Goal: Transaction & Acquisition: Purchase product/service

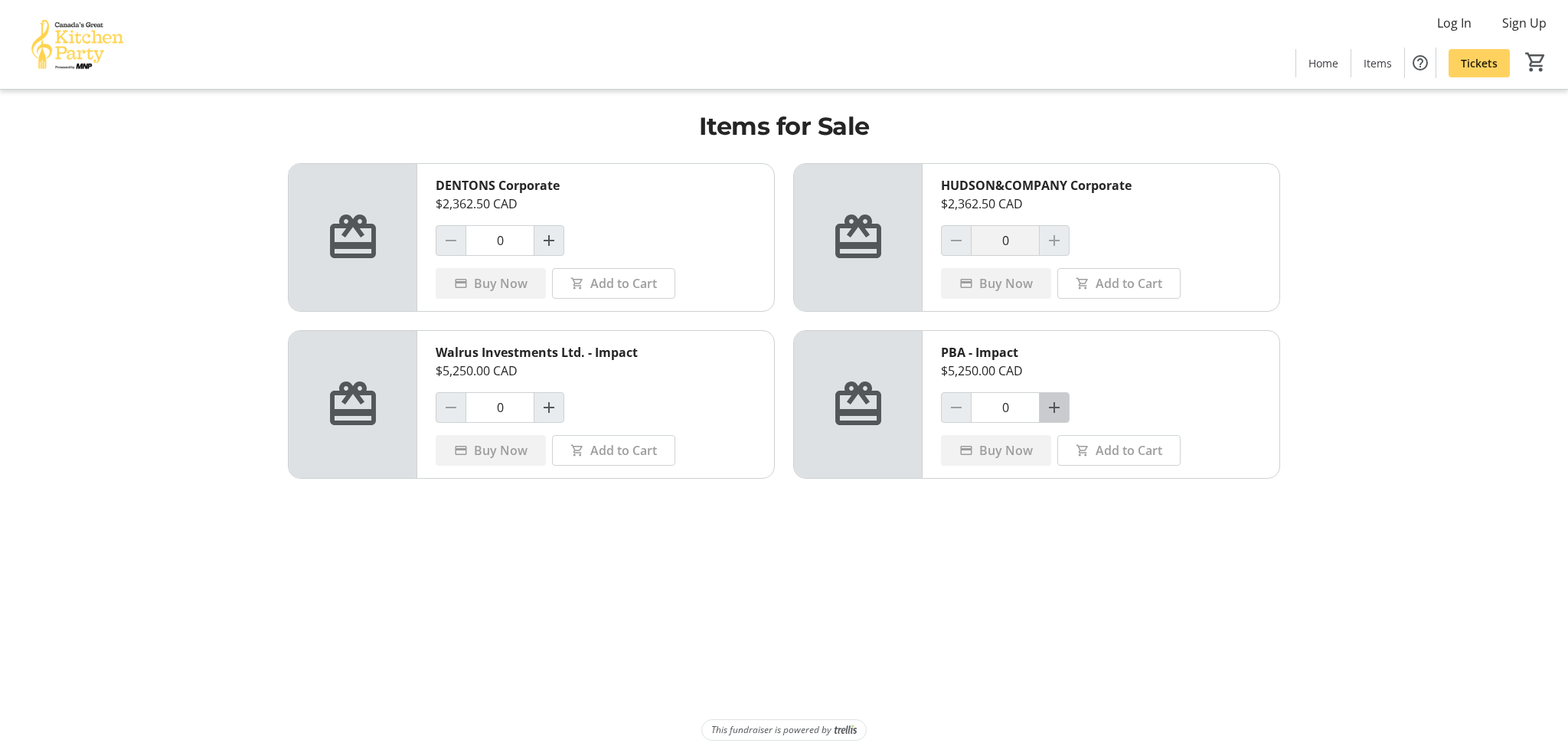
click at [1064, 403] on span "Increment by one" at bounding box center [1054, 407] width 29 height 29
type input "1"
click at [1009, 451] on span "Buy Now" at bounding box center [1006, 450] width 53 height 18
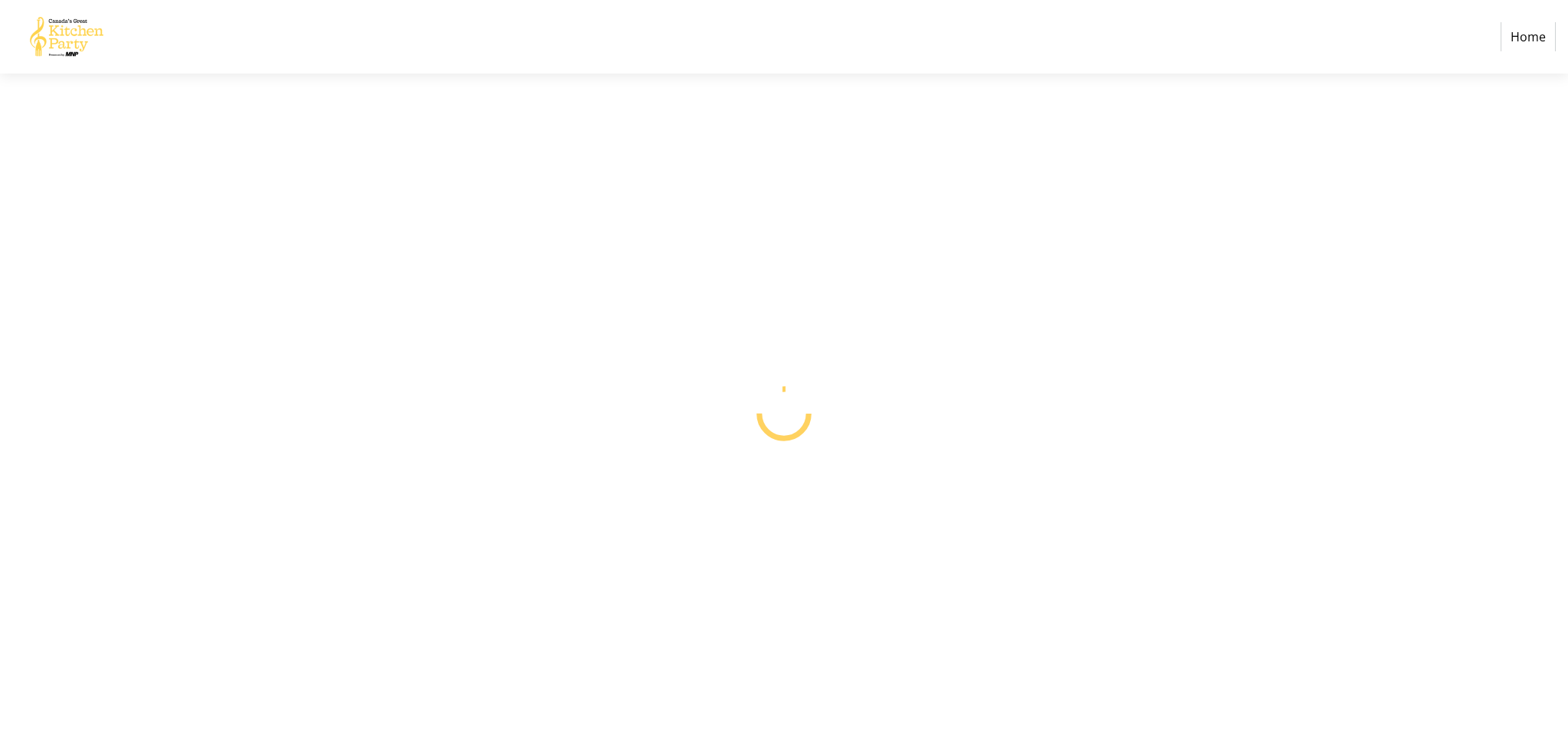
select select "CA"
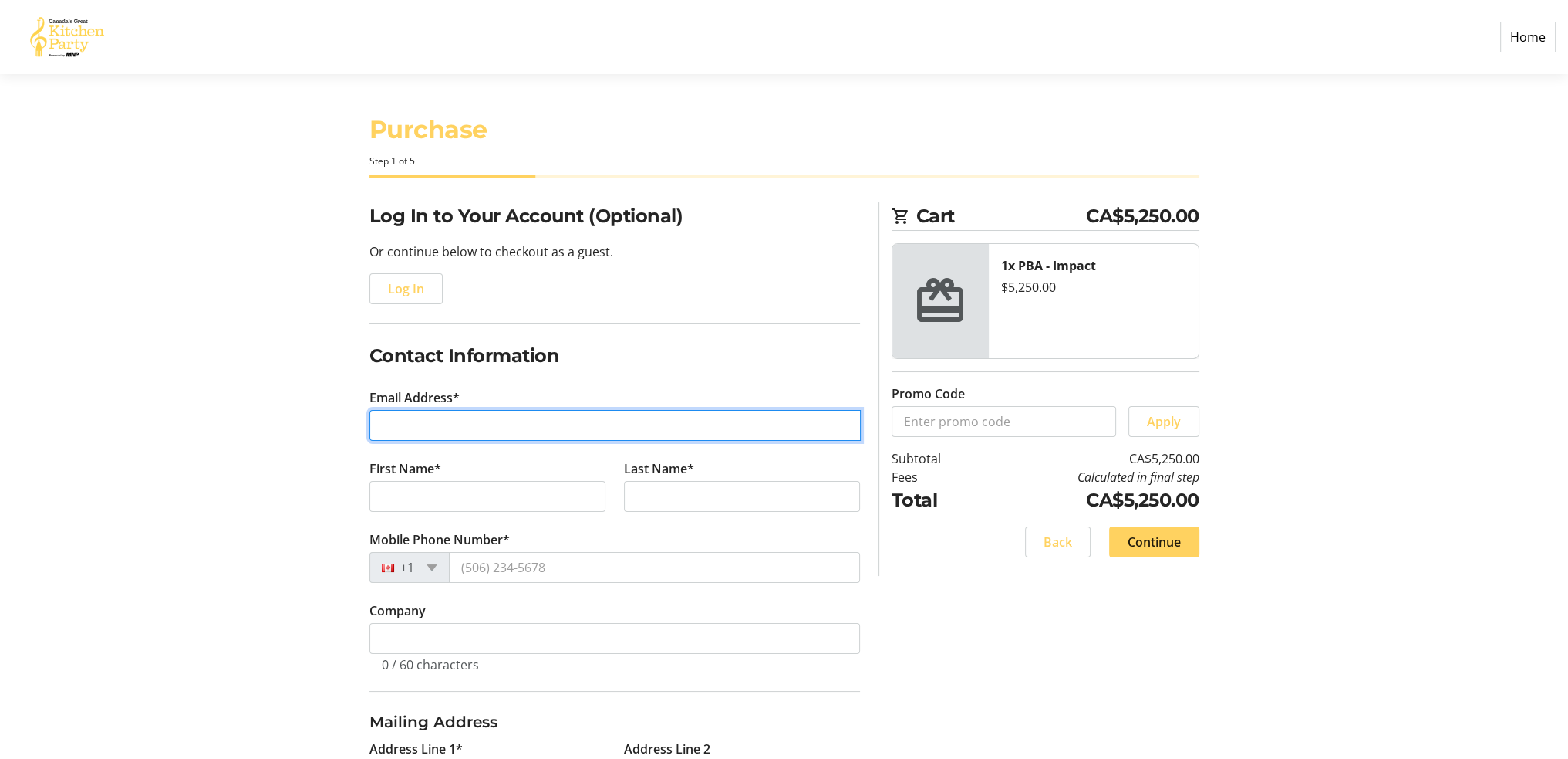
click at [410, 432] on input "Email Address*" at bounding box center [614, 426] width 491 height 31
type input "[EMAIL_ADDRESS][DOMAIN_NAME]"
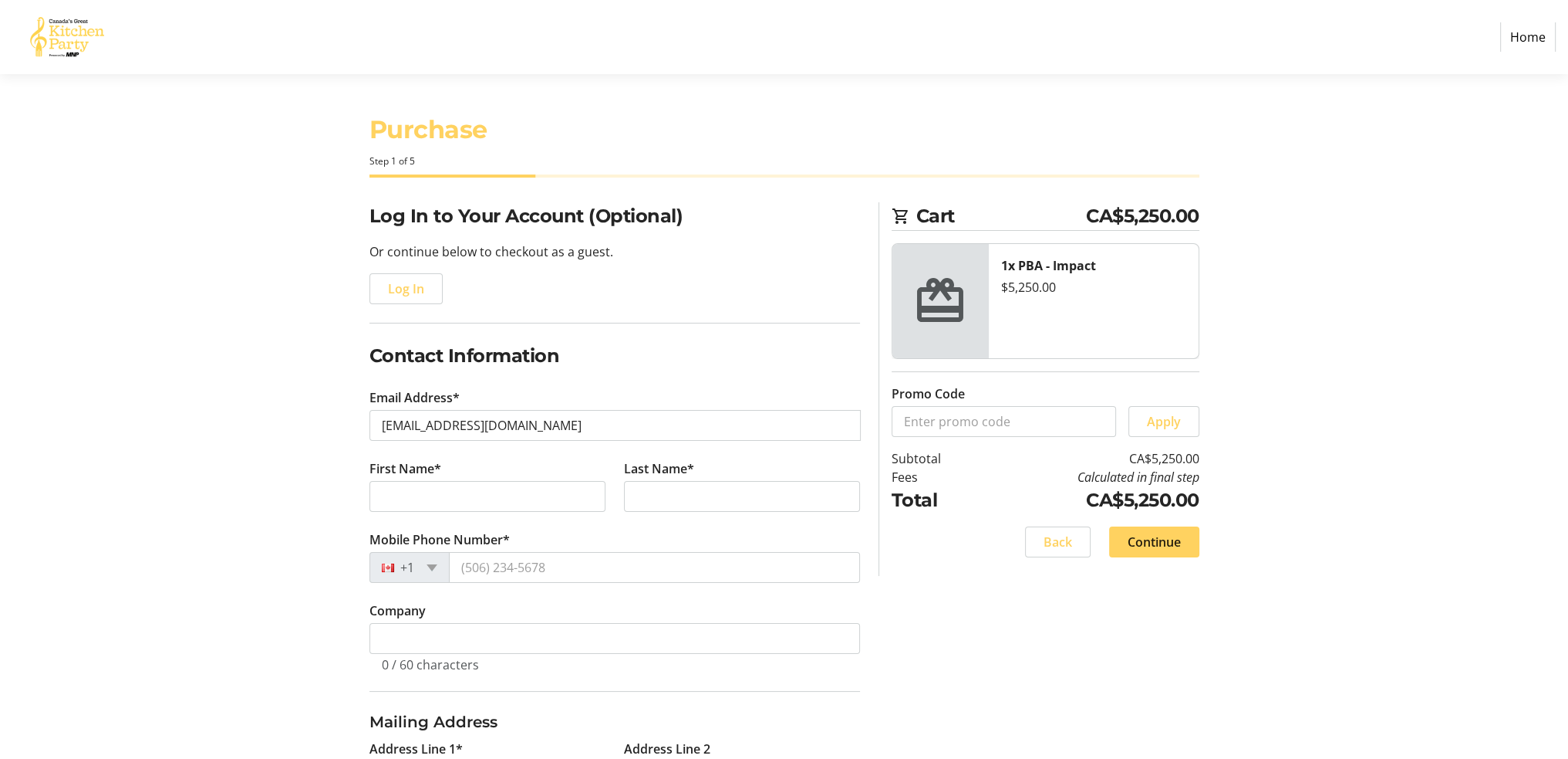
click at [437, 503] on input "First Name*" at bounding box center [487, 496] width 237 height 31
type input "[PERSON_NAME]"
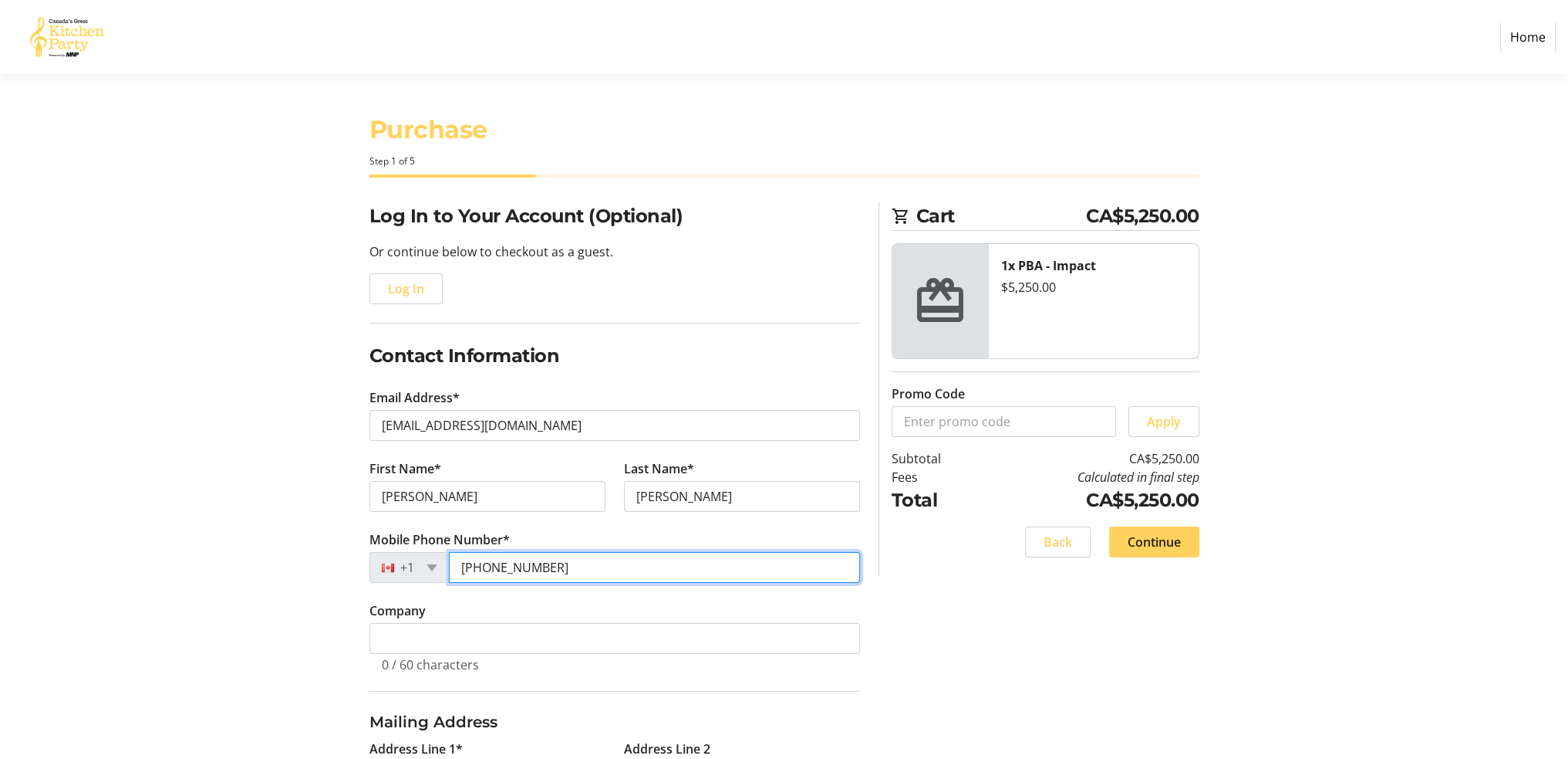
type input "[PHONE_NUMBER]"
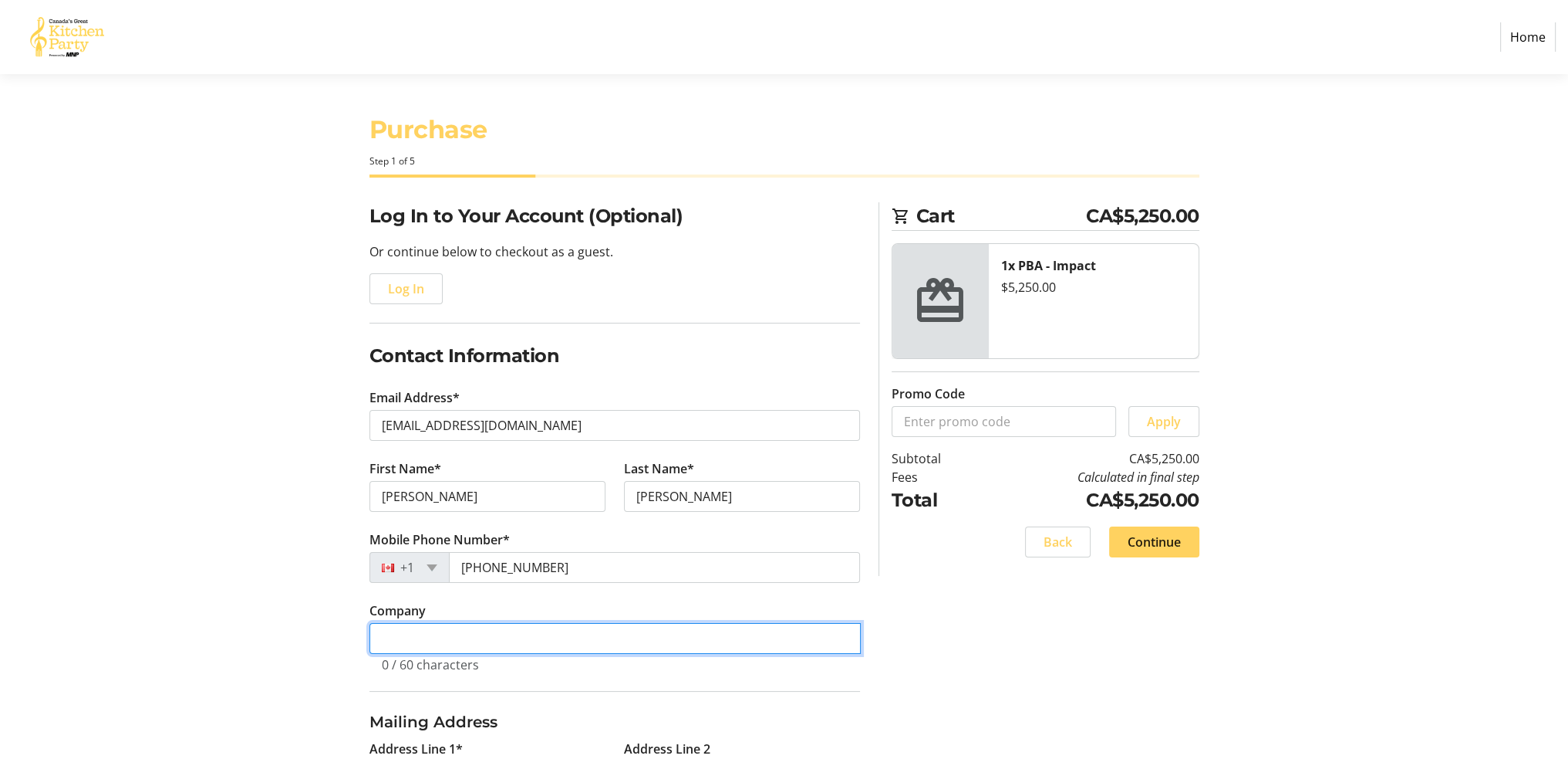
click at [417, 633] on input "Company" at bounding box center [614, 639] width 491 height 31
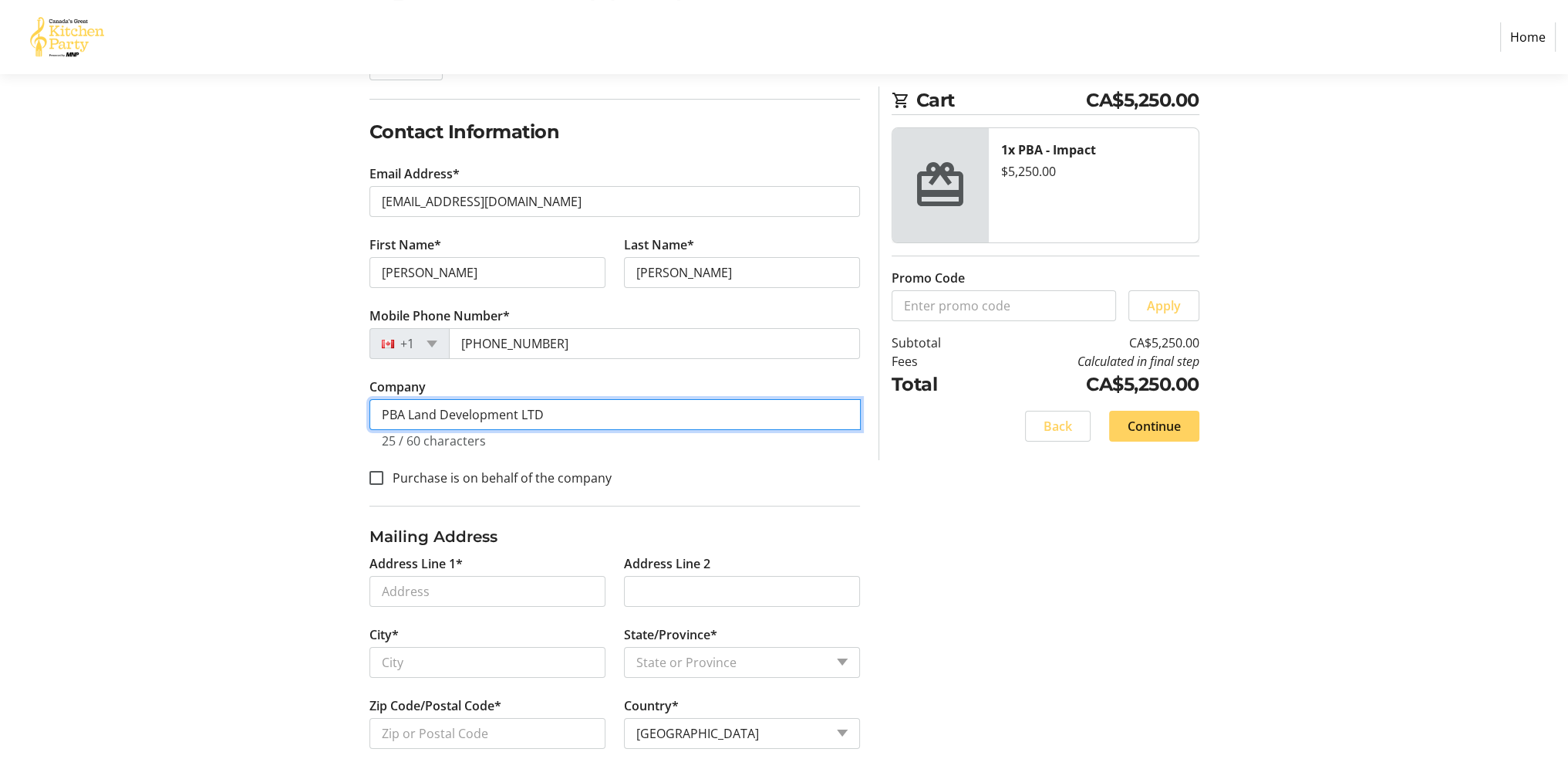
scroll to position [263, 0]
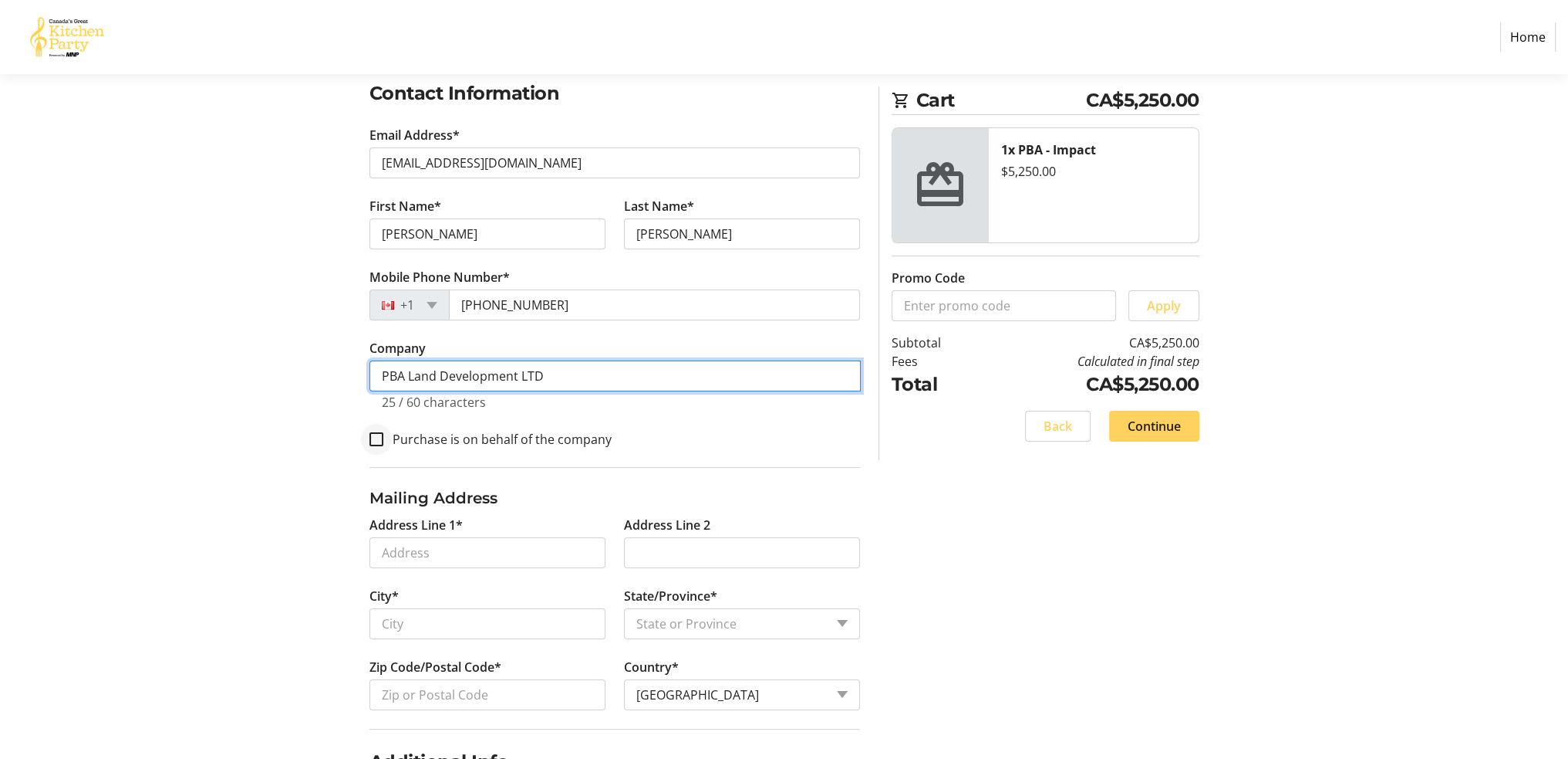
type input "PBA Land Development LTD"
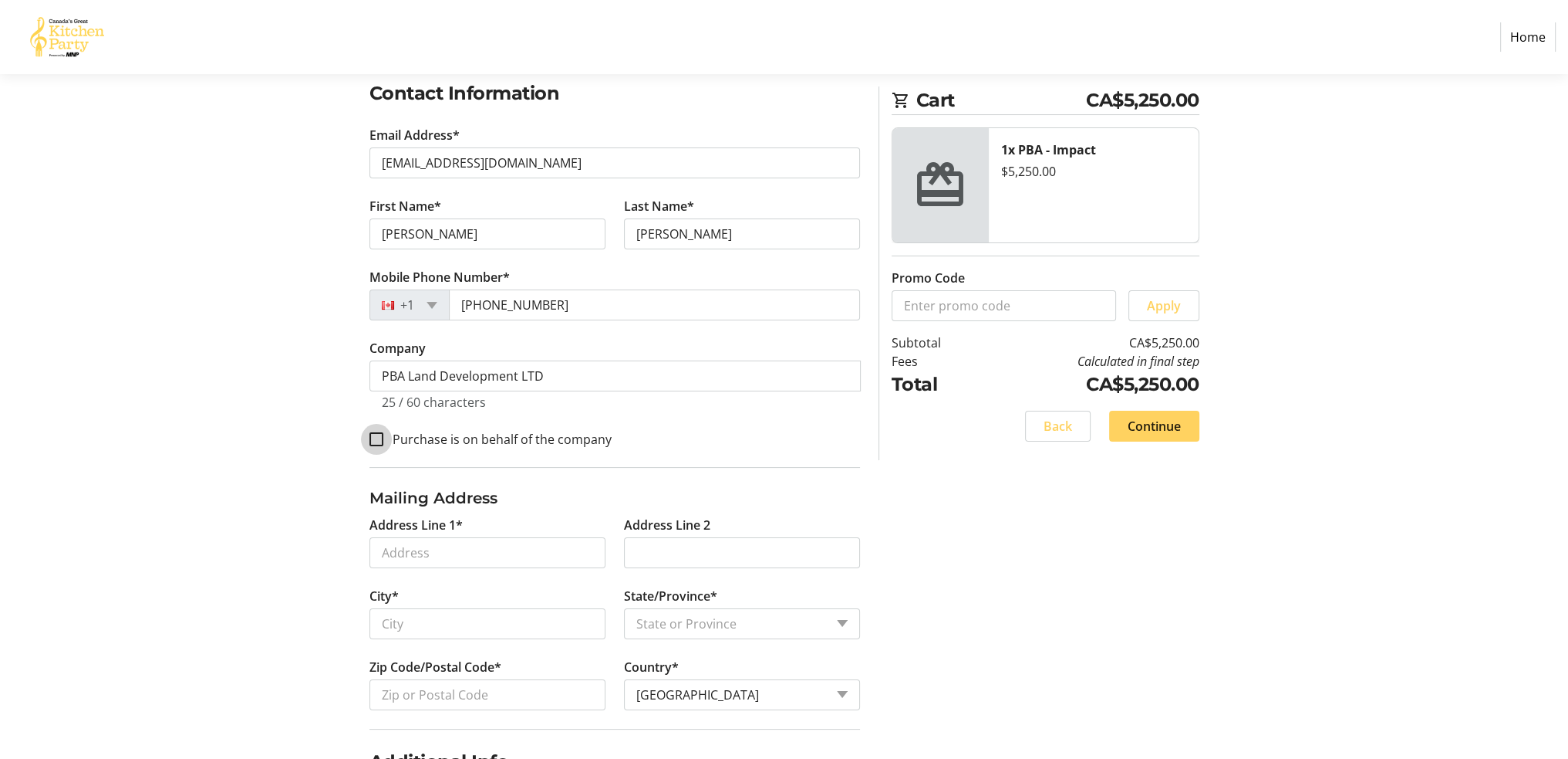
click at [379, 436] on input "Purchase is on behalf of the company" at bounding box center [376, 439] width 14 height 14
checkbox input "true"
click at [469, 542] on input "Address Line 1*" at bounding box center [487, 553] width 236 height 31
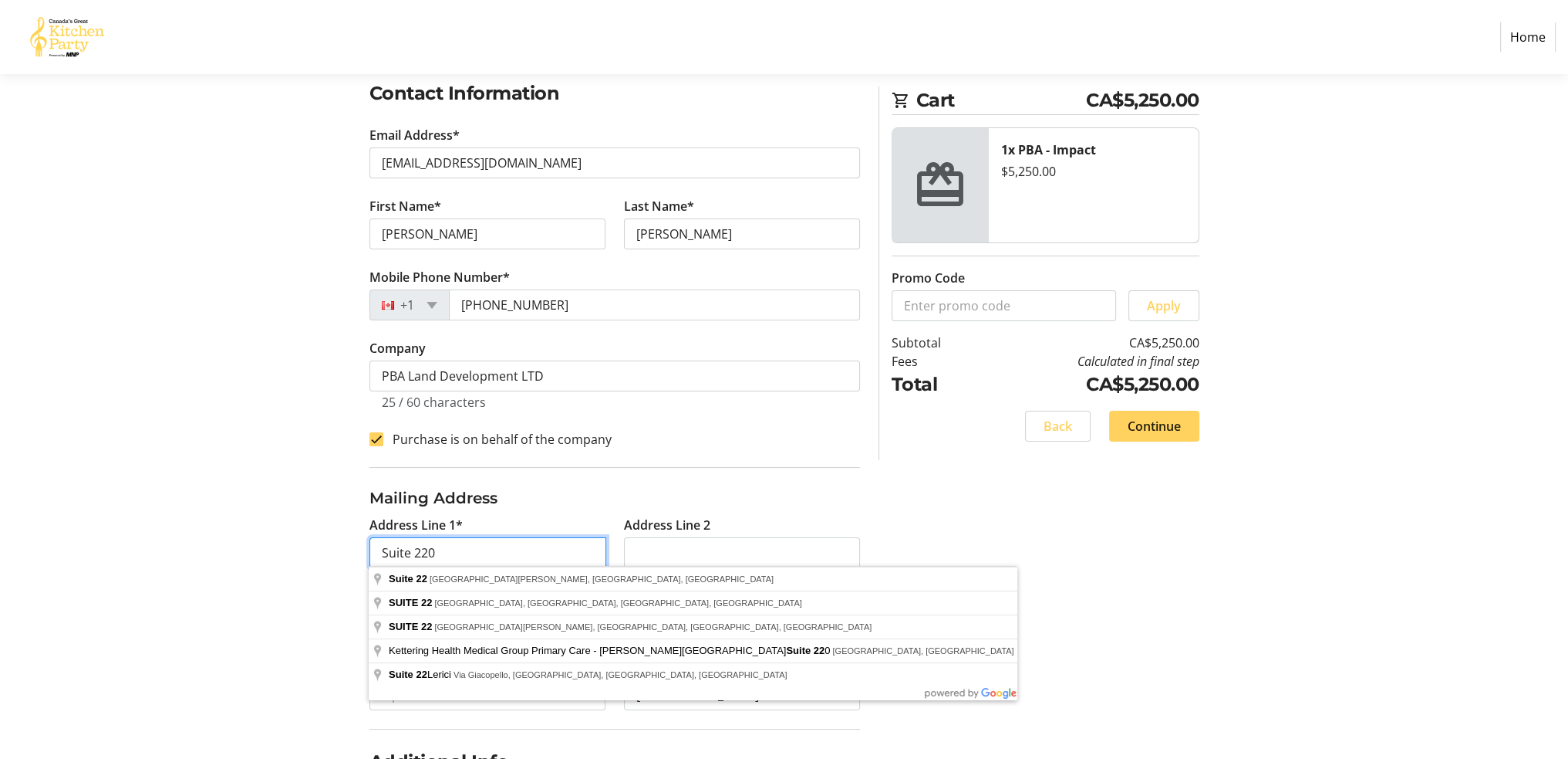
type input "Suite 220"
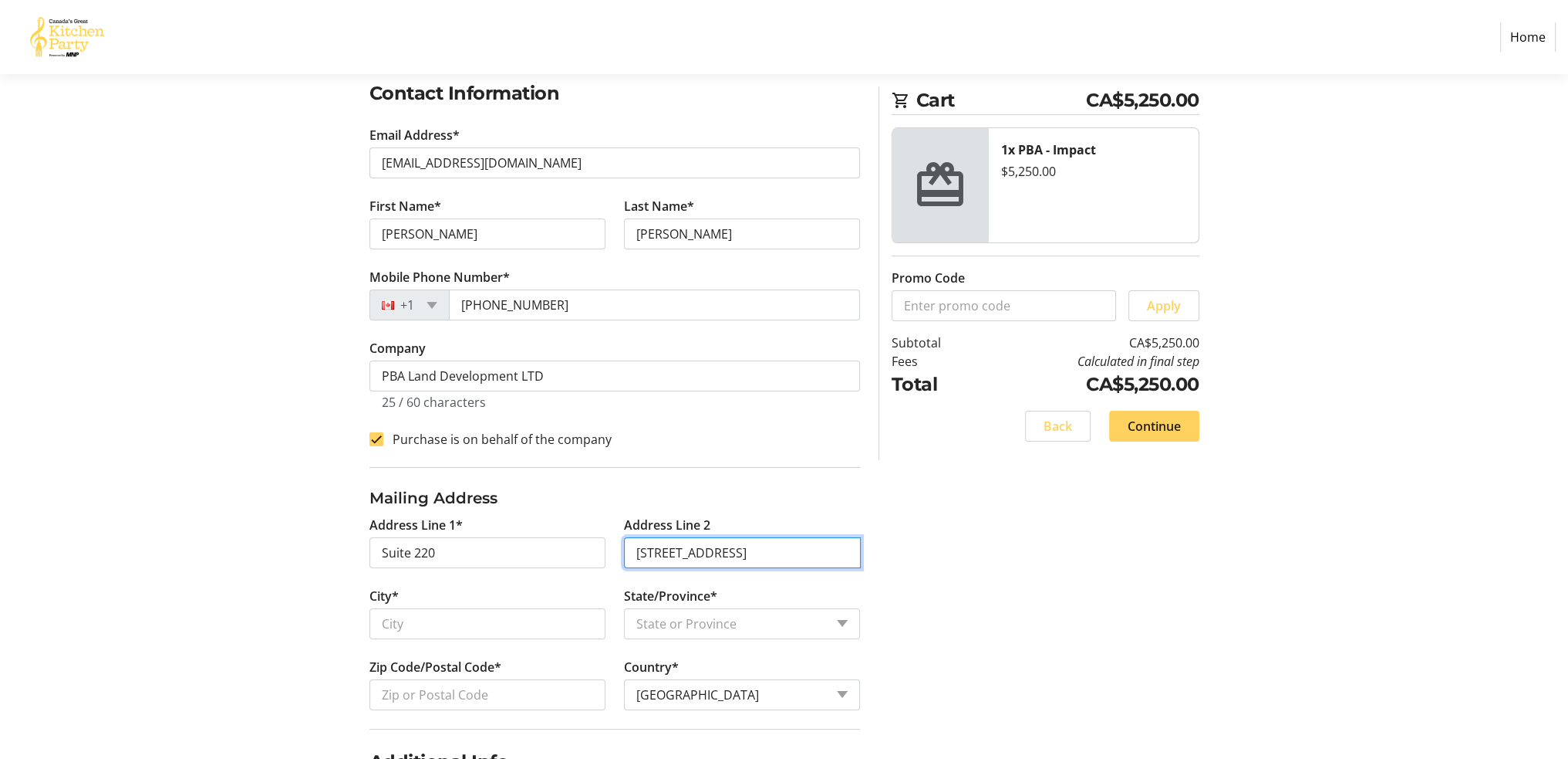
type input "[STREET_ADDRESS]"
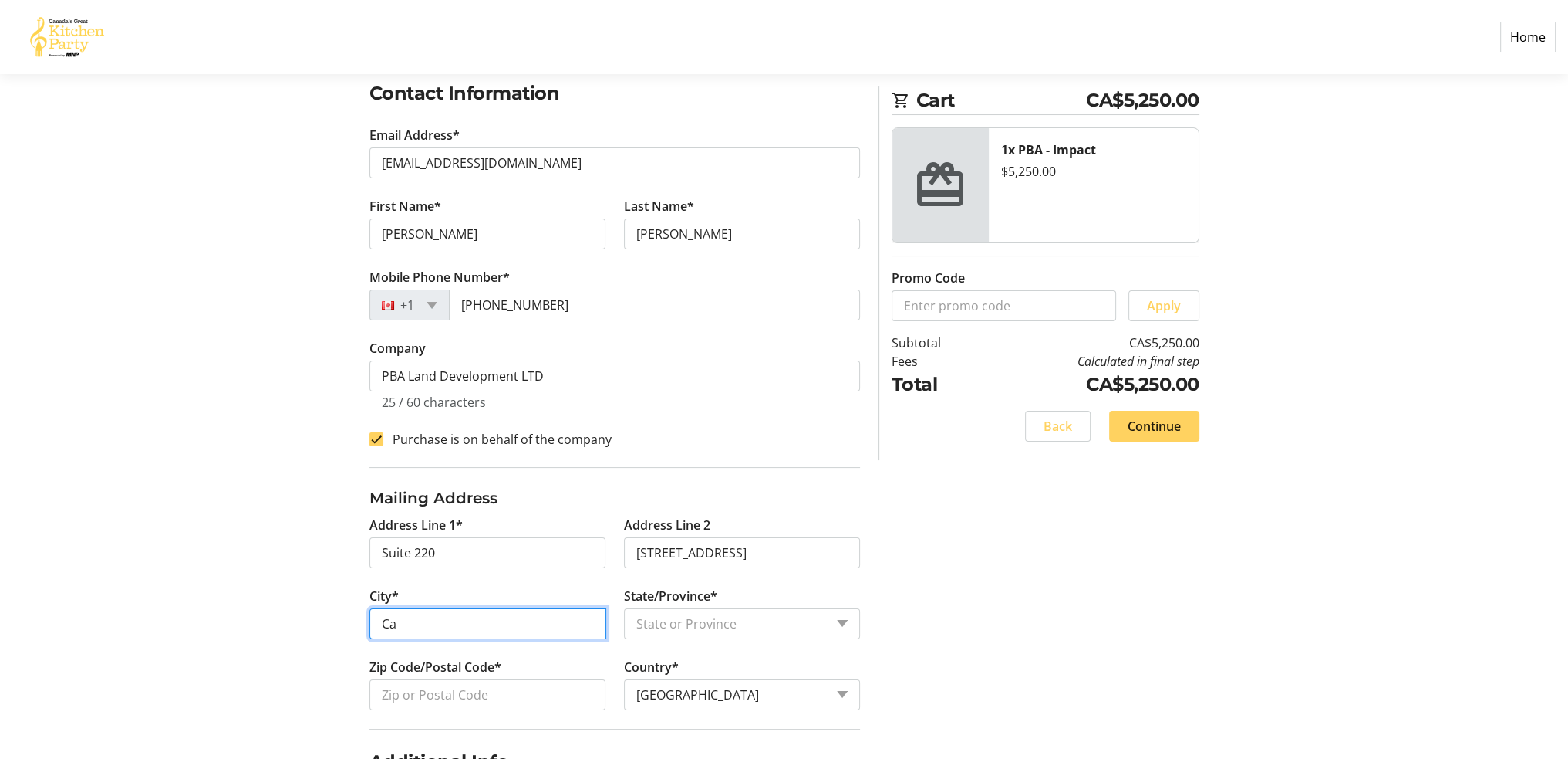
scroll to position [277, 0]
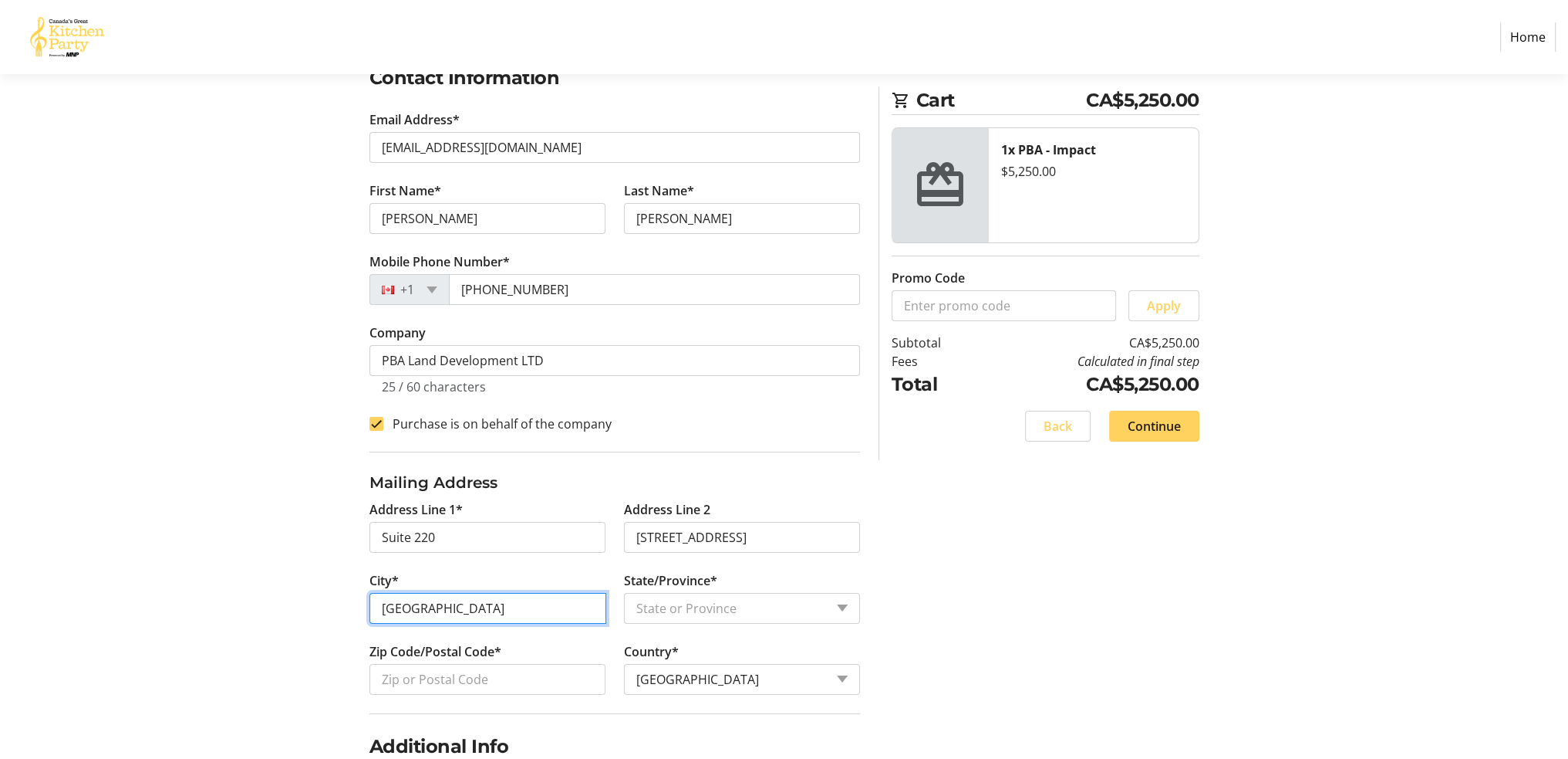
type input "[GEOGRAPHIC_DATA]"
select select "AB"
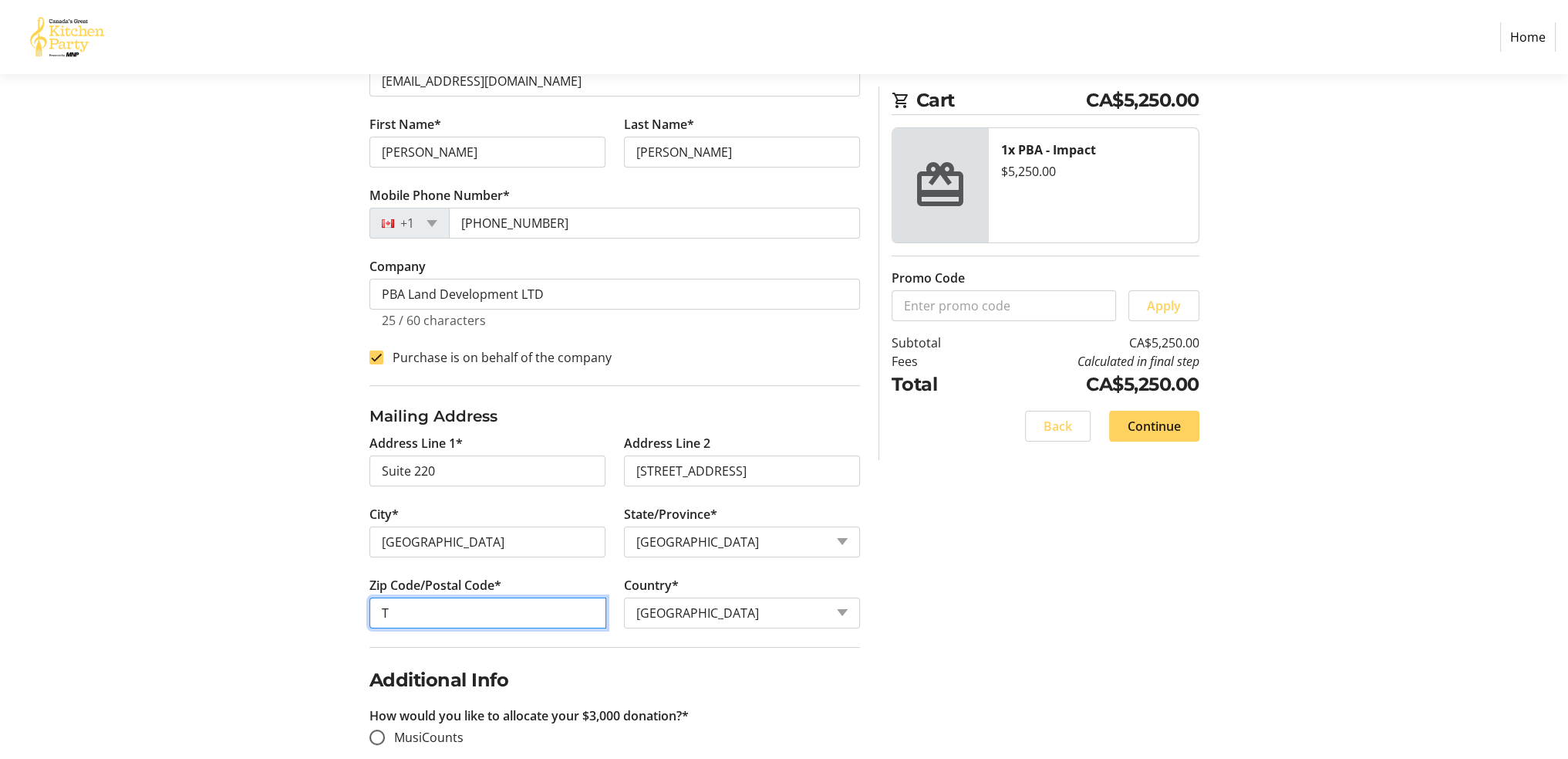
scroll to position [348, 0]
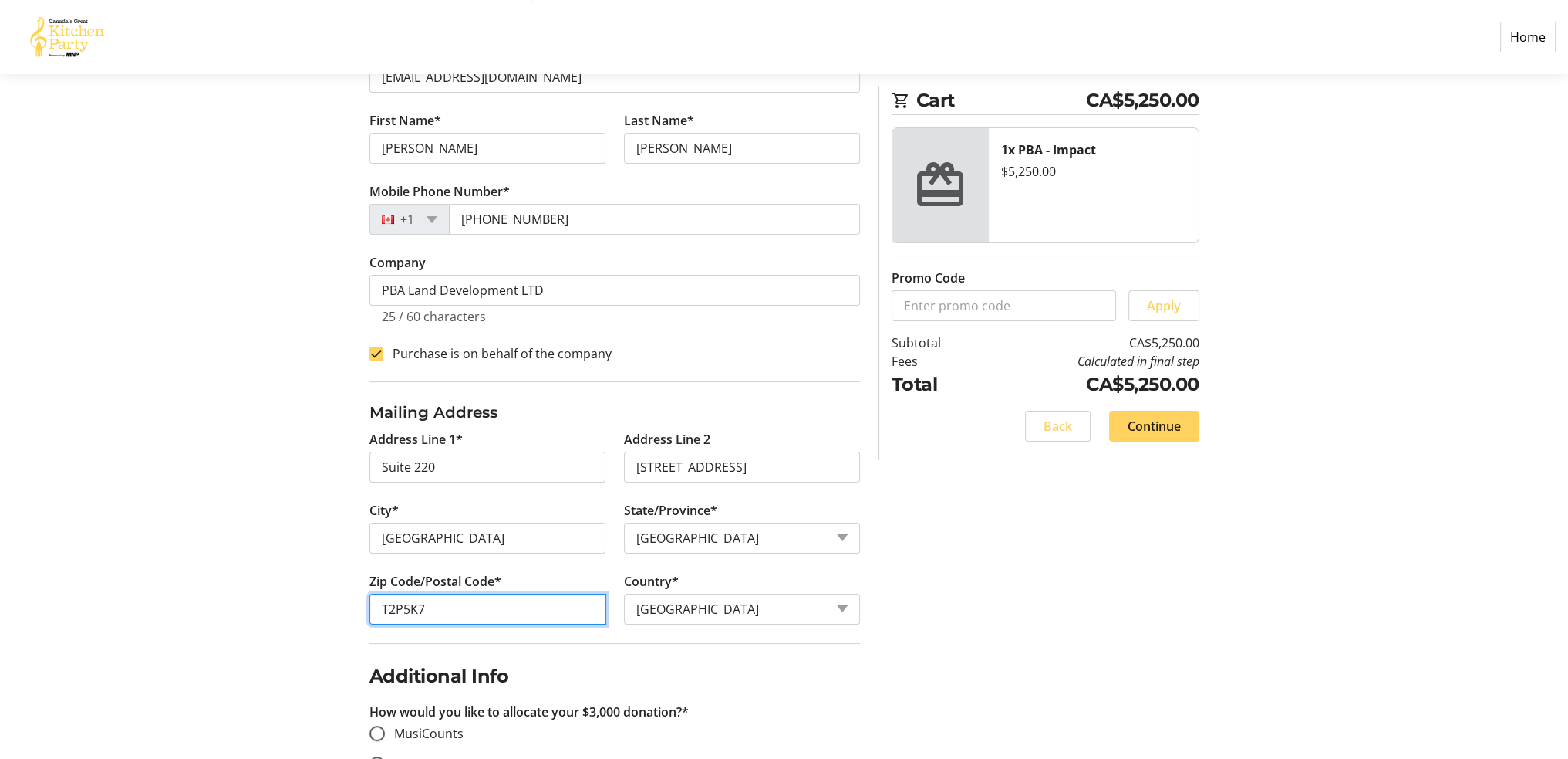
type input "T2P5K7"
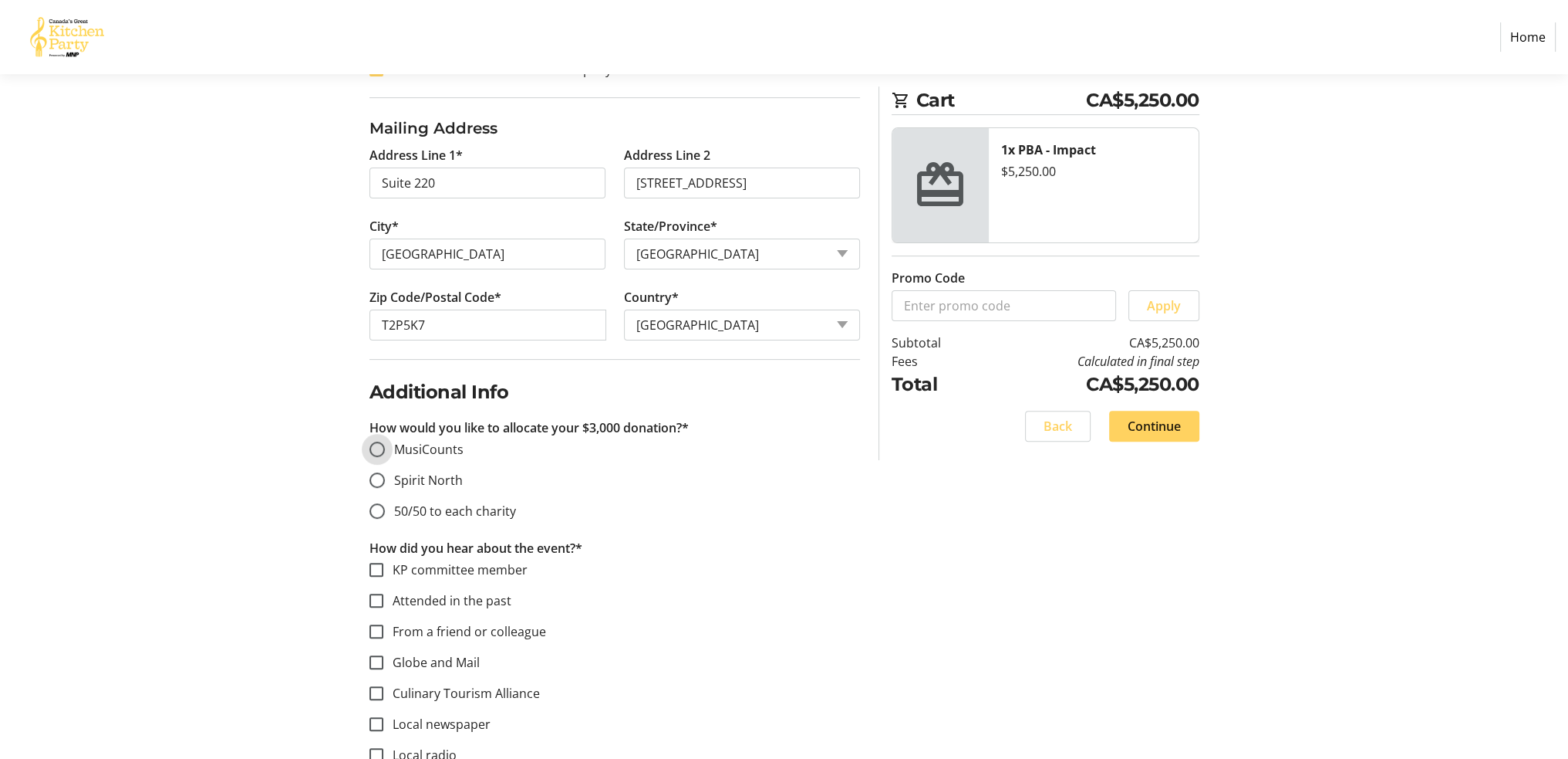
scroll to position [656, 0]
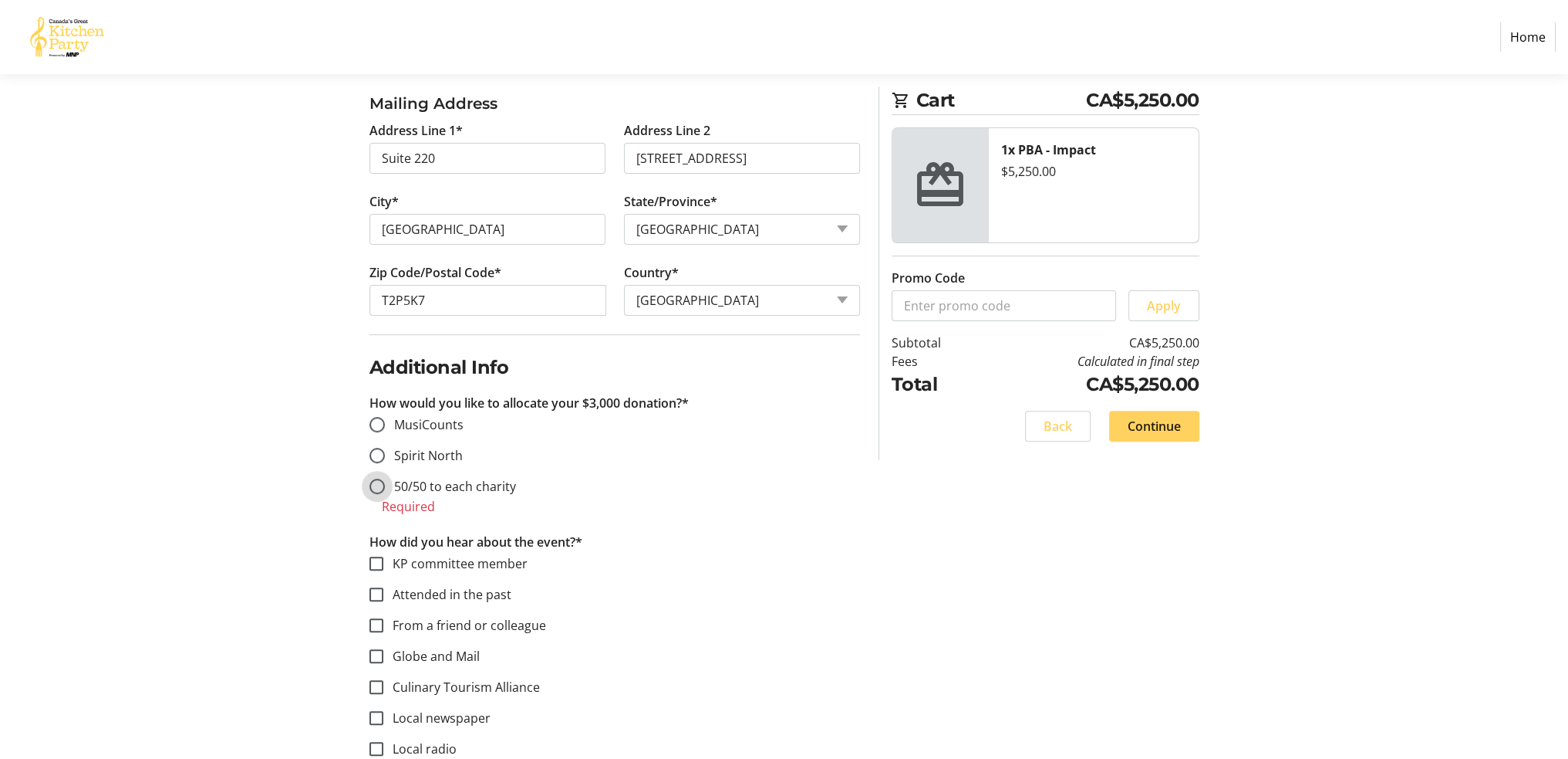
click at [377, 487] on input "50/50 to each charity" at bounding box center [377, 486] width 16 height 16
radio input "true"
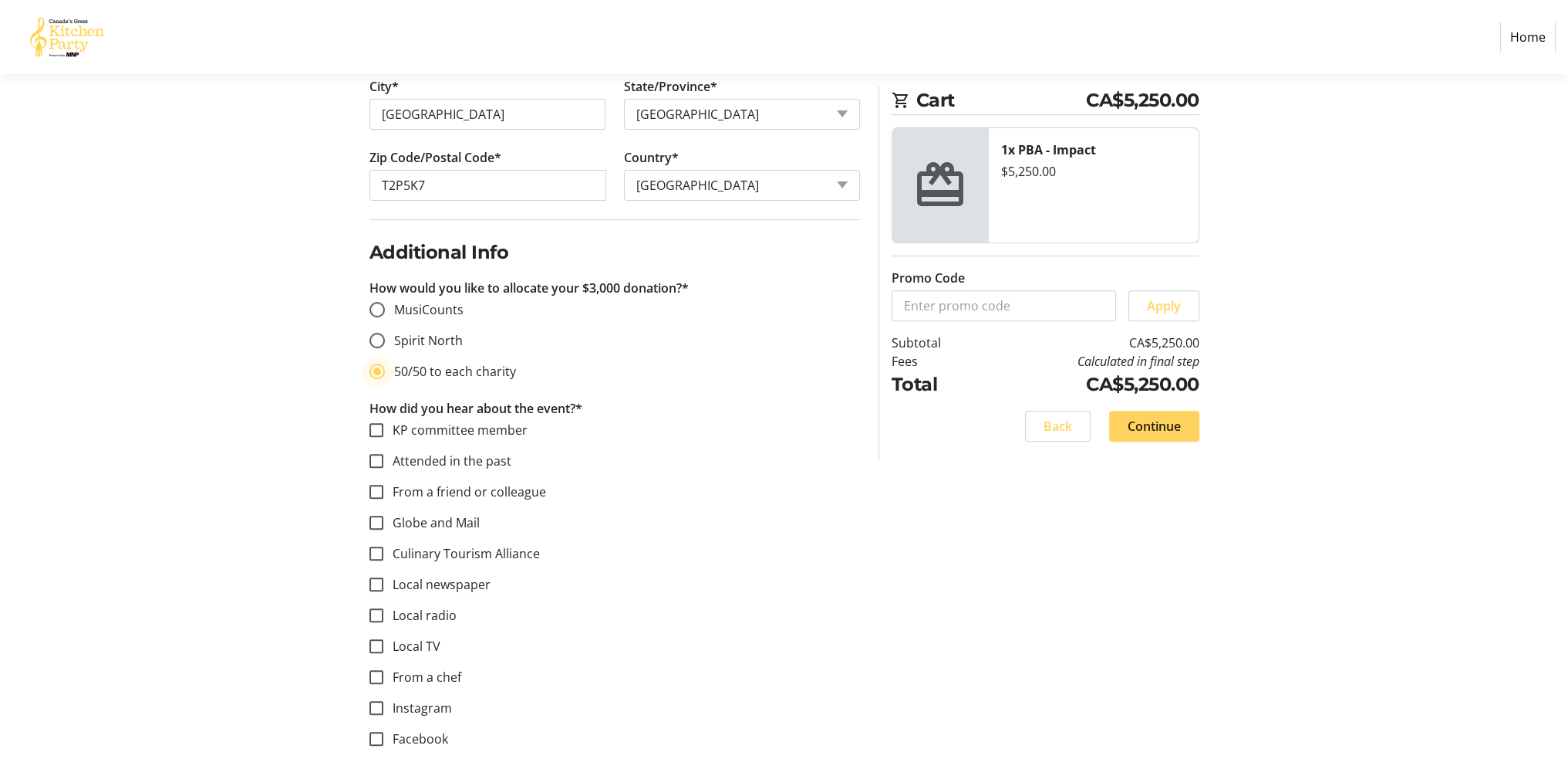
scroll to position [811, 0]
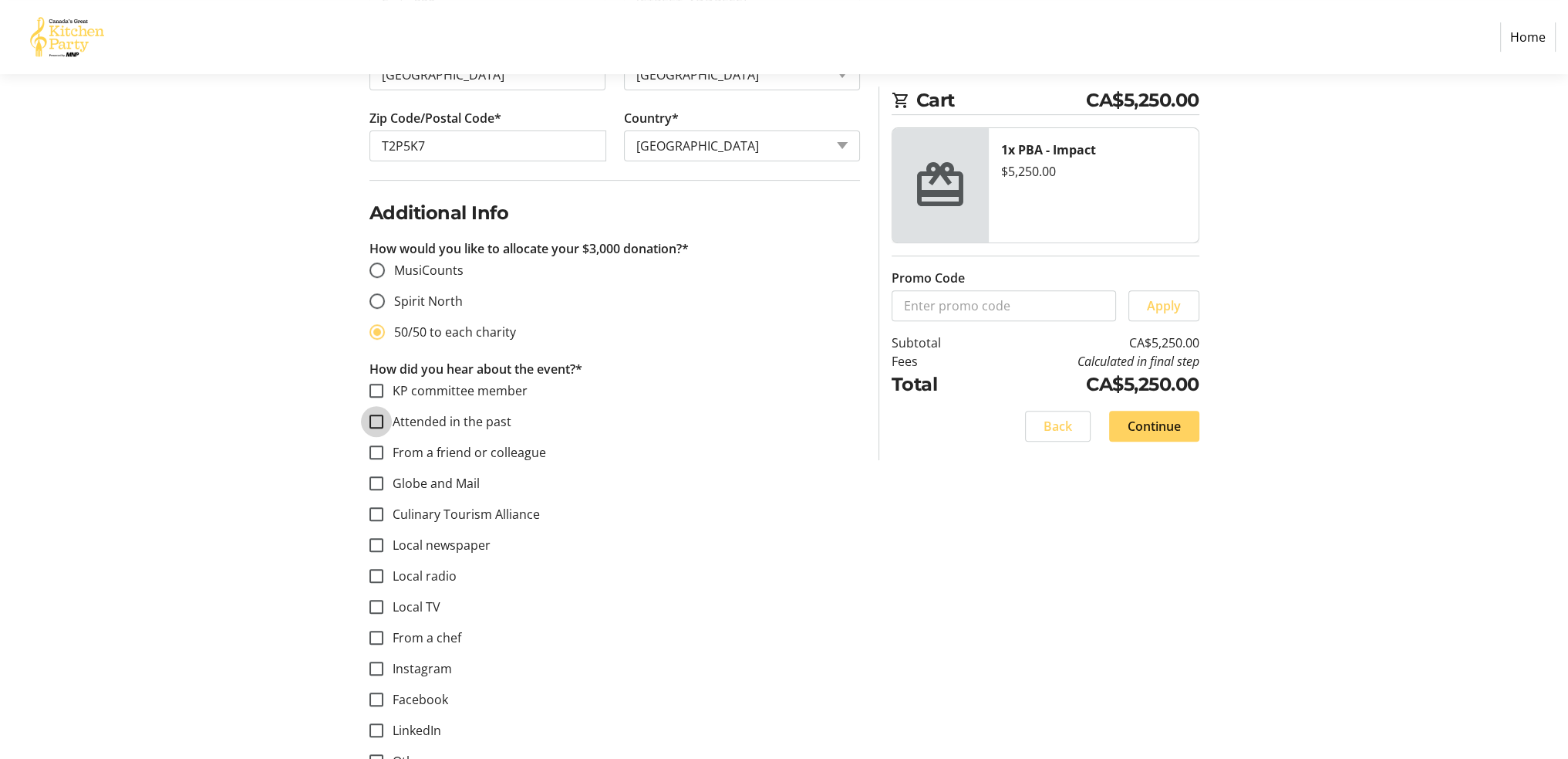
click at [372, 424] on input "Attended in the past" at bounding box center [376, 421] width 14 height 14
checkbox input "true"
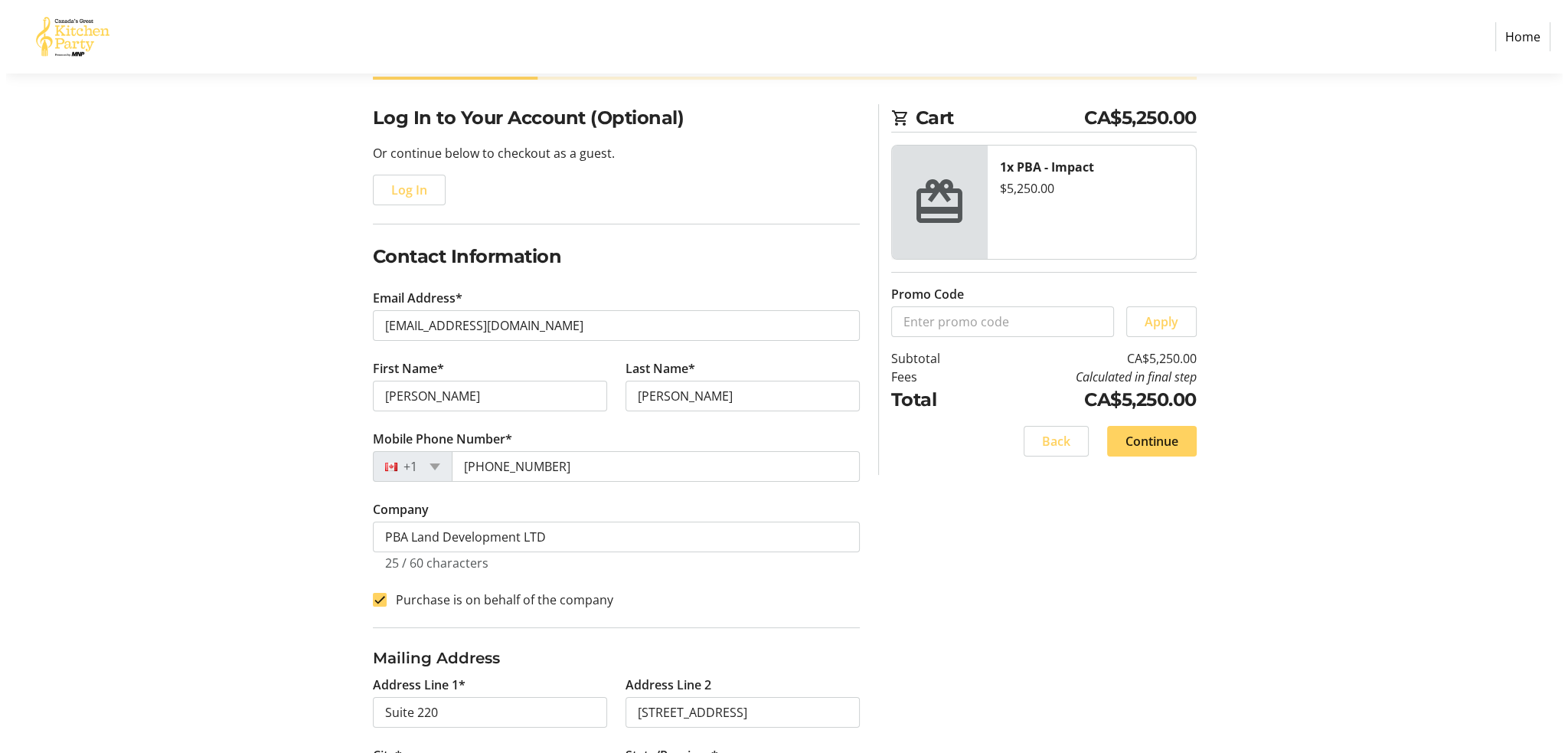
scroll to position [0, 0]
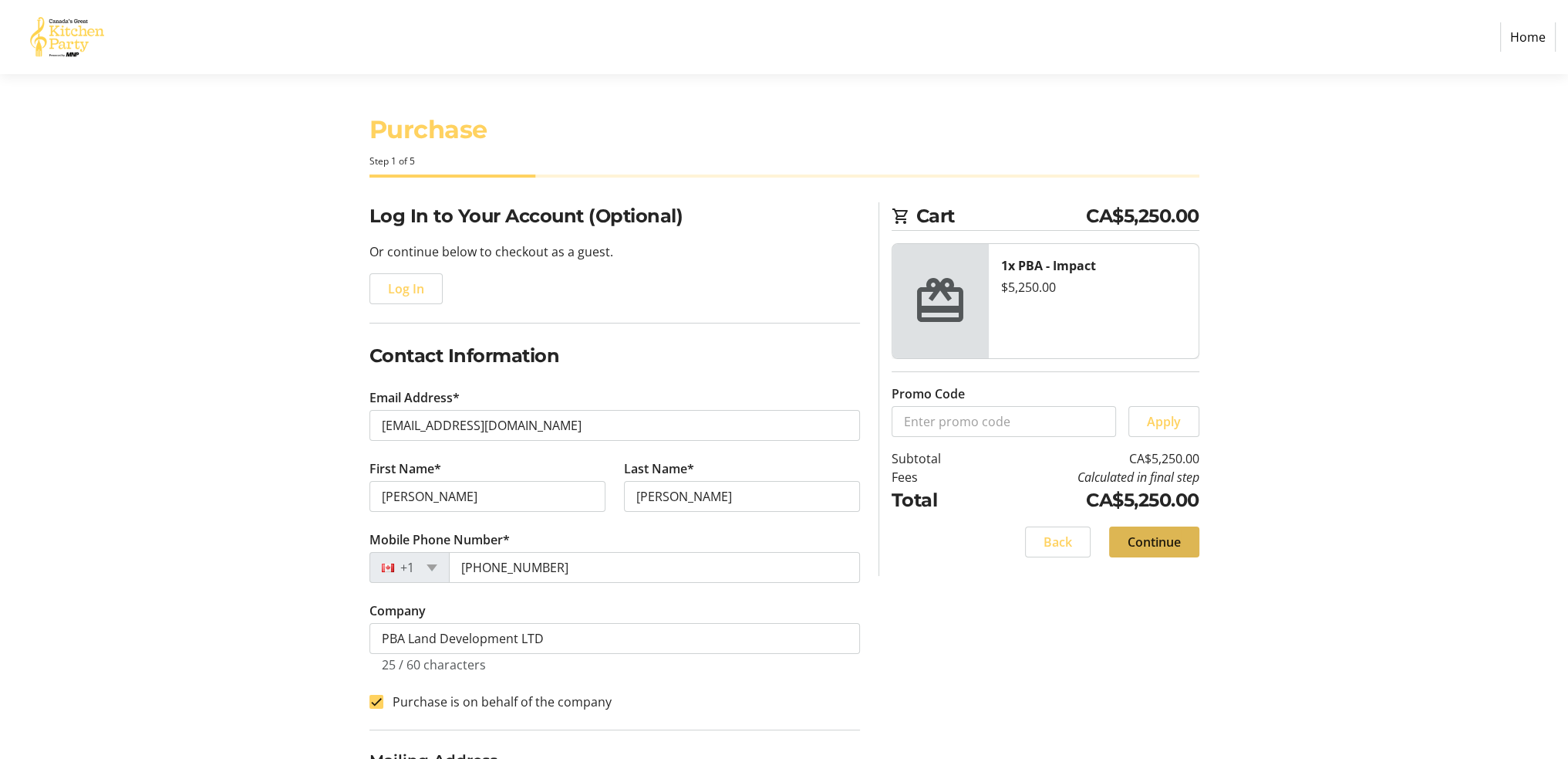
click at [1176, 538] on span "Continue" at bounding box center [1154, 541] width 54 height 19
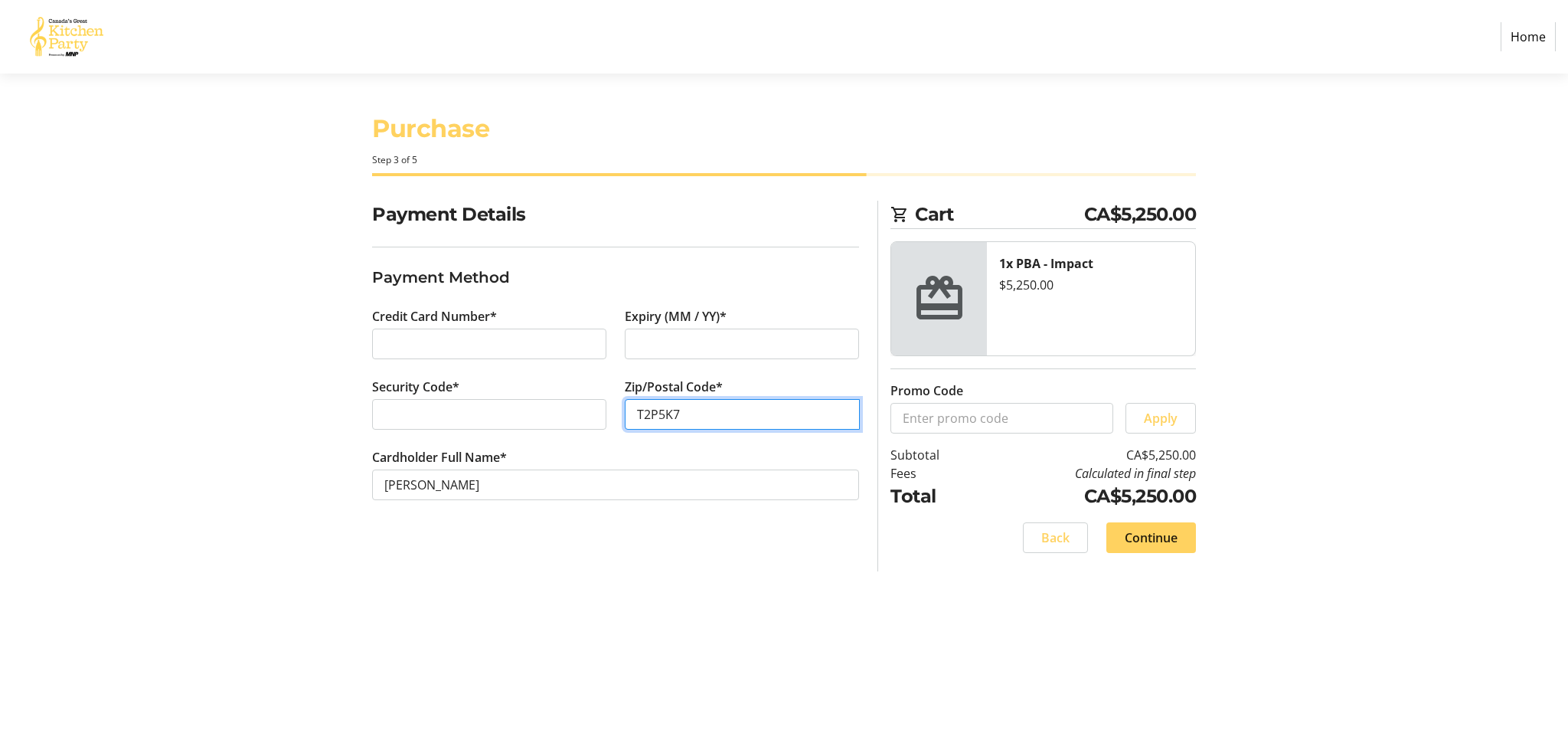
type input "T2P5K7"
click at [1141, 534] on span "Continue" at bounding box center [1151, 537] width 53 height 18
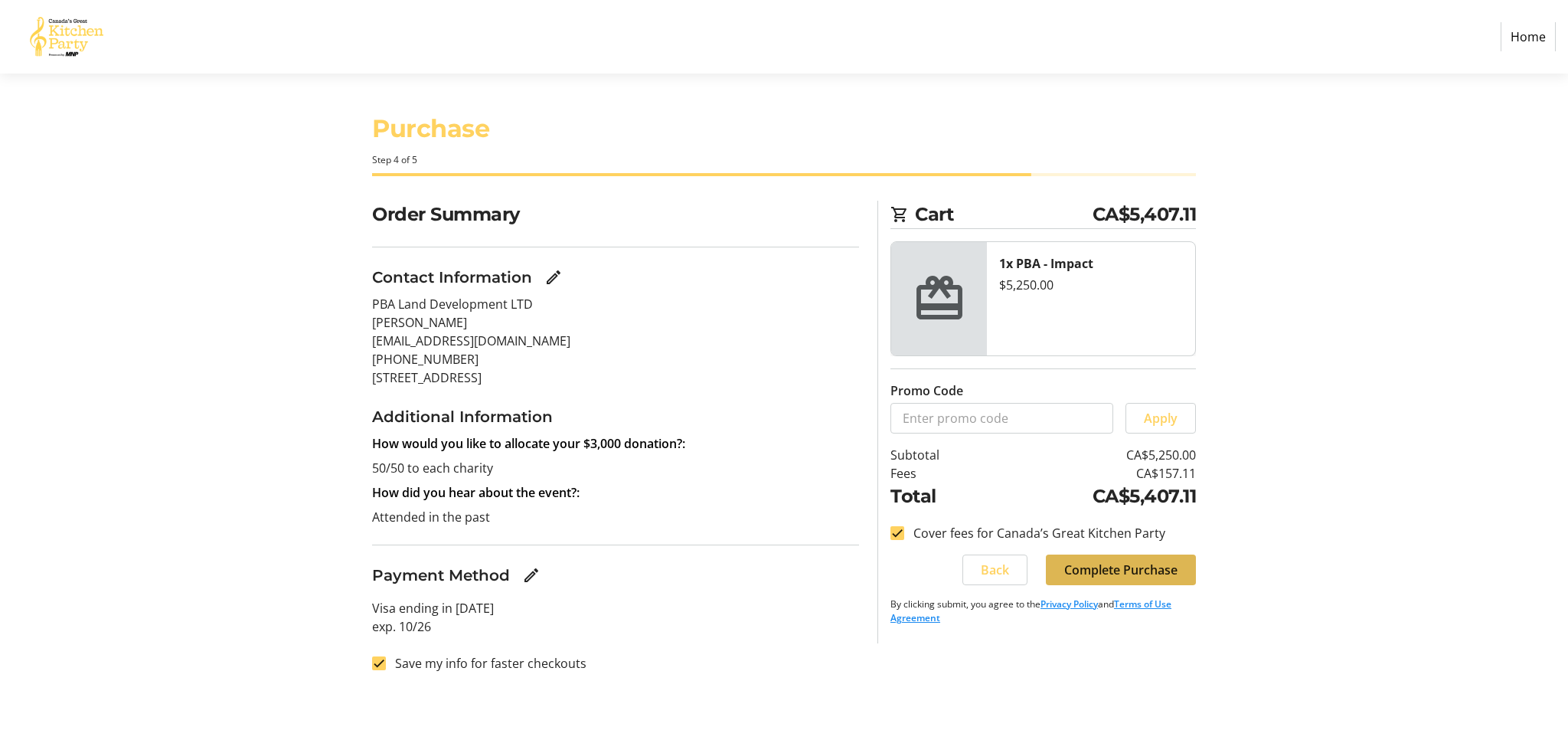
click at [1125, 569] on span "Complete Purchase" at bounding box center [1120, 569] width 113 height 18
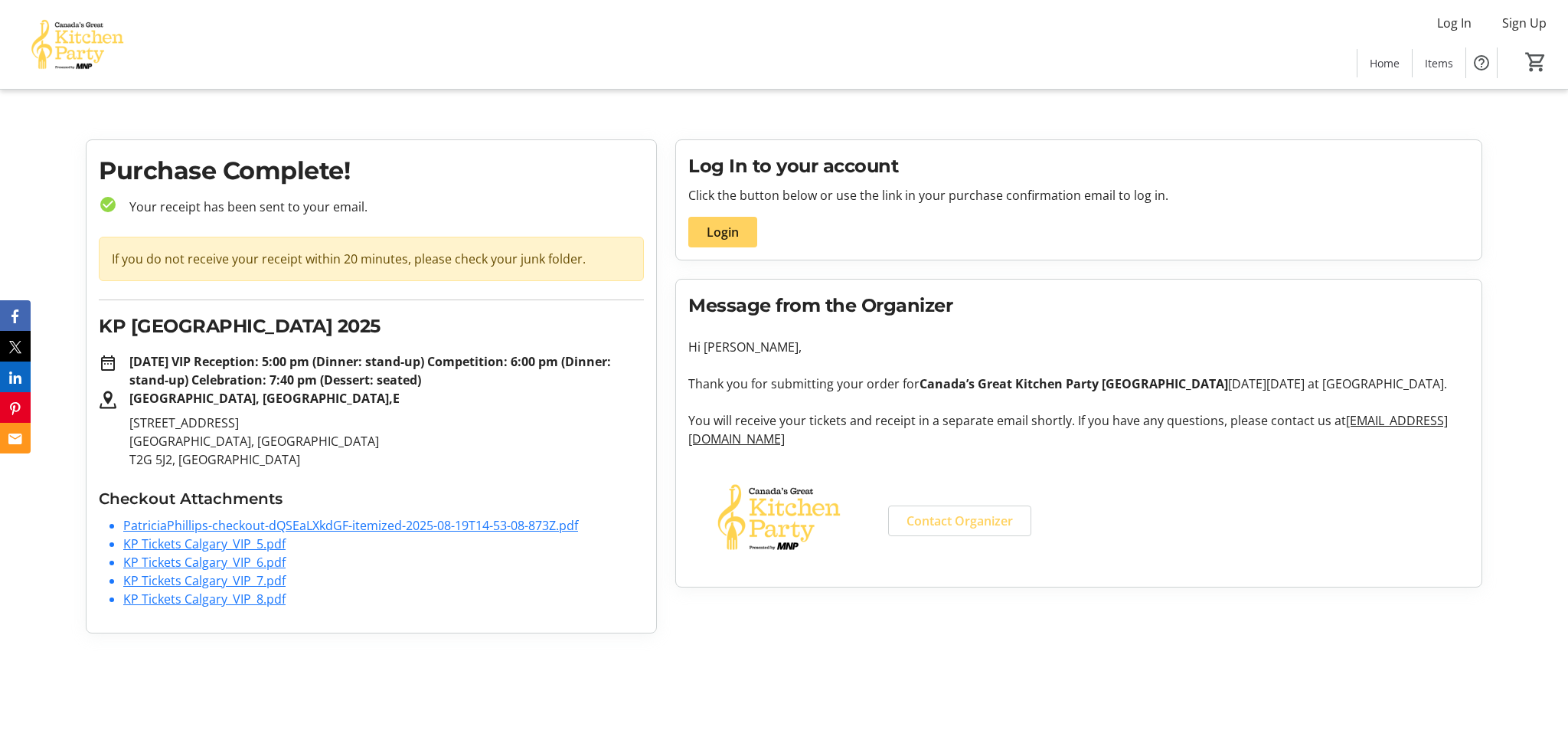
click at [180, 520] on link "PatriciaPhillips-checkout-dQSEaLXkdGF-itemized-2025-08-19T14-53-08-873Z.pdf" at bounding box center [350, 524] width 455 height 16
click at [221, 545] on link "KP Tickets Calgary_VIP_5.pdf" at bounding box center [204, 543] width 163 height 16
click at [223, 560] on link "KP Tickets Calgary_VIP_6.pdf" at bounding box center [204, 561] width 163 height 16
click at [218, 575] on link "KP Tickets Calgary_VIP_7.pdf" at bounding box center [204, 580] width 163 height 16
click at [218, 597] on link "KP Tickets Calgary_VIP_8.pdf" at bounding box center [204, 598] width 163 height 16
